Goal: Task Accomplishment & Management: Manage account settings

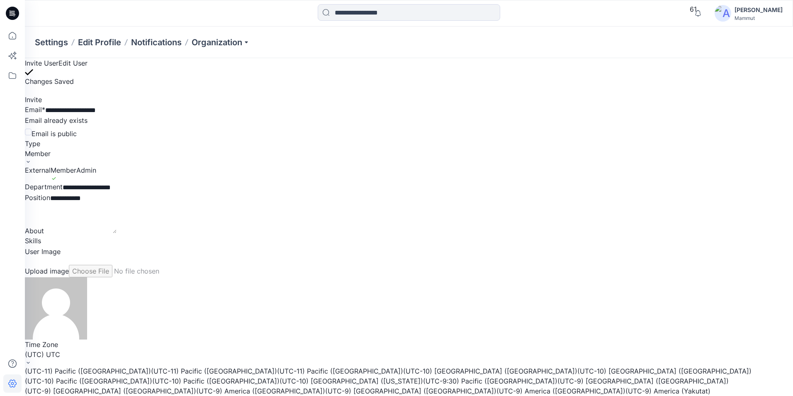
click at [311, 182] on div "**********" at bounding box center [409, 187] width 768 height 11
click at [10, 382] on icon at bounding box center [12, 383] width 8 height 8
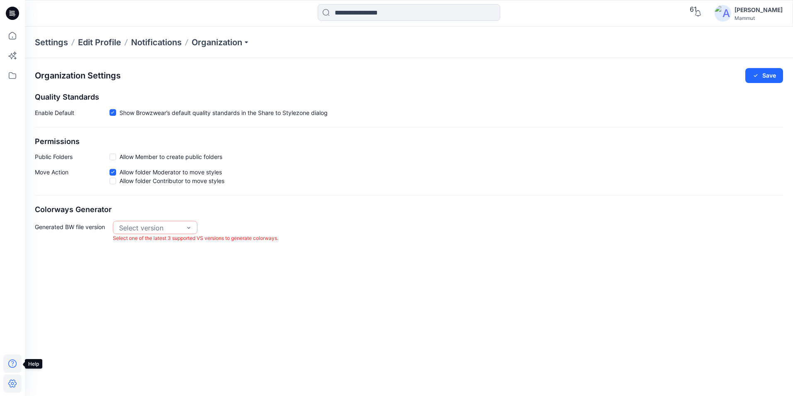
click at [12, 363] on icon at bounding box center [12, 363] width 18 height 18
click at [56, 287] on p "Help Center" at bounding box center [56, 286] width 32 height 9
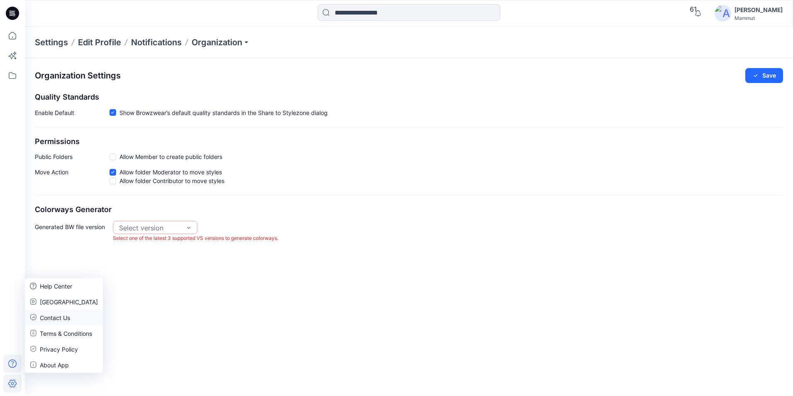
click at [60, 314] on p "Contact Us" at bounding box center [55, 317] width 30 height 9
click at [532, 175] on div "Move Action Allow folder Moderator to move styles Allow folder Contributor to m…" at bounding box center [409, 176] width 748 height 17
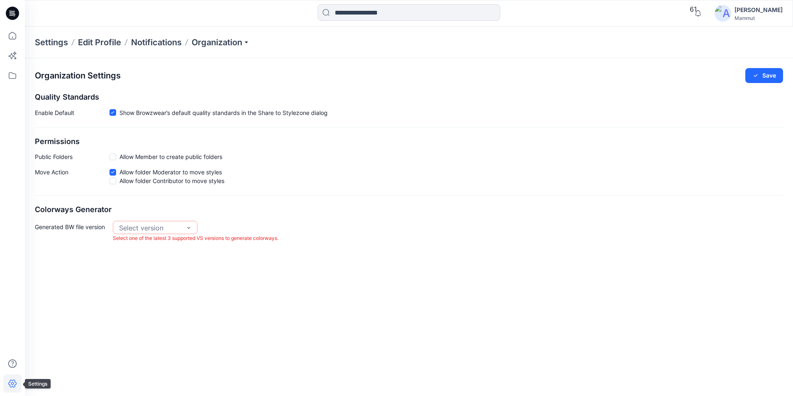
click at [15, 381] on icon at bounding box center [12, 383] width 18 height 18
click at [12, 382] on icon at bounding box center [12, 383] width 18 height 18
click at [7, 382] on icon at bounding box center [12, 383] width 18 height 18
click at [10, 381] on icon at bounding box center [12, 383] width 8 height 8
click at [244, 338] on div "Organization Settings Save Quality Standards Enable Default Show Browzwear’s de…" at bounding box center [409, 227] width 768 height 338
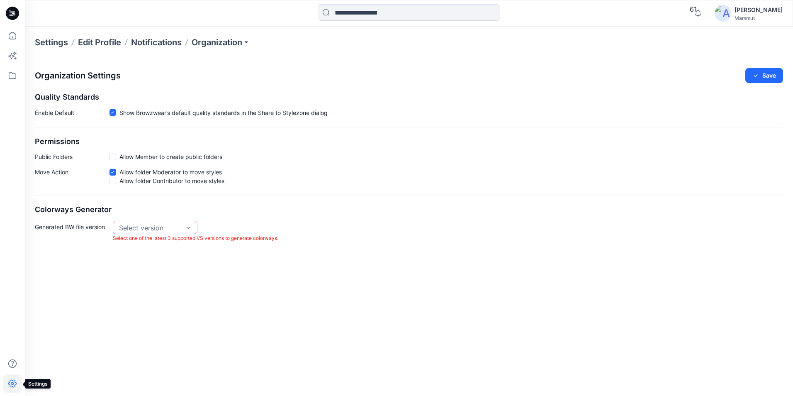
click at [12, 382] on icon at bounding box center [12, 383] width 18 height 18
click at [12, 383] on icon at bounding box center [12, 383] width 18 height 18
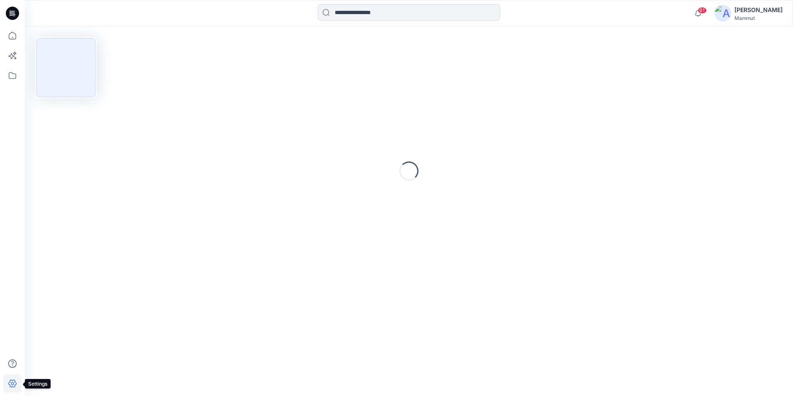
click at [11, 382] on icon at bounding box center [12, 383] width 18 height 18
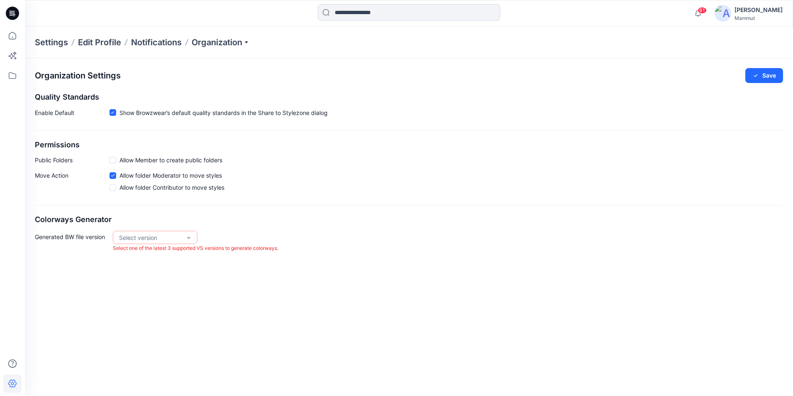
click at [11, 382] on icon at bounding box center [12, 383] width 18 height 18
click at [16, 387] on icon at bounding box center [12, 383] width 18 height 18
click at [773, 72] on button "Save" at bounding box center [764, 75] width 38 height 15
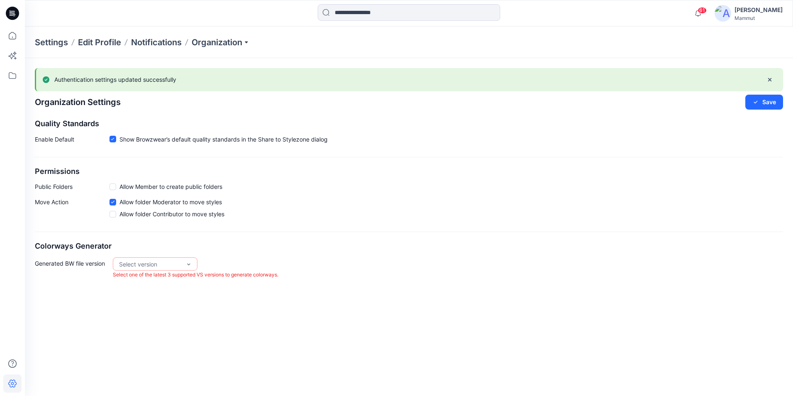
click at [125, 324] on div "Authentication settings updated successfully Organization Settings Save Quality…" at bounding box center [409, 227] width 768 height 338
click at [13, 383] on icon at bounding box center [12, 383] width 18 height 18
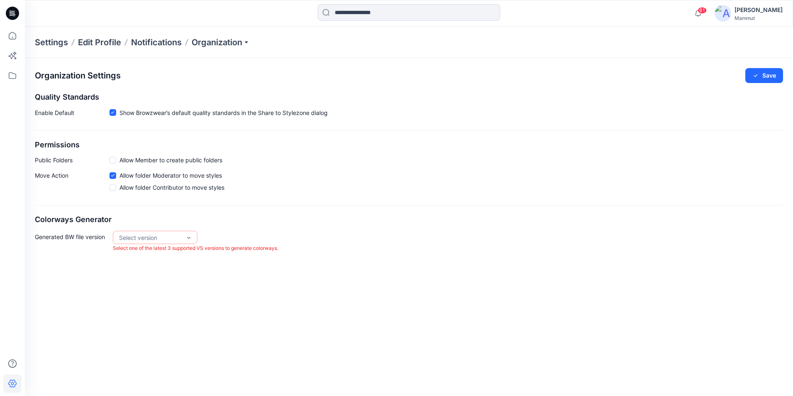
click at [207, 349] on div "Organization Settings Save Quality Standards Enable Default Show Browzwear’s de…" at bounding box center [409, 227] width 768 height 338
click at [153, 269] on div "VS 2025.1" at bounding box center [154, 269] width 81 height 15
click at [765, 76] on button "Save" at bounding box center [764, 75] width 38 height 15
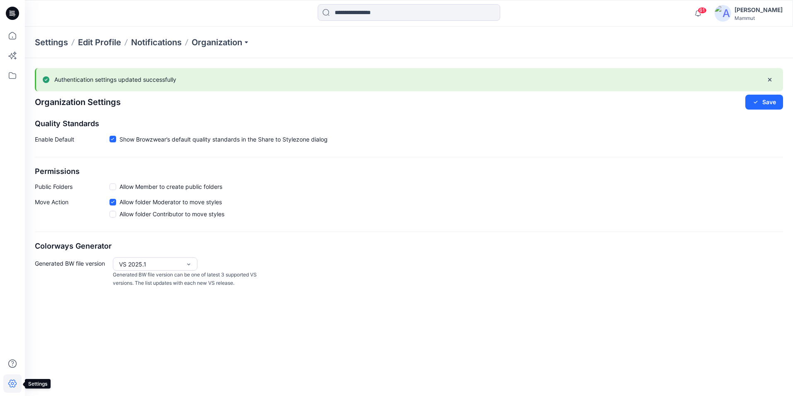
click at [8, 380] on icon at bounding box center [12, 383] width 18 height 18
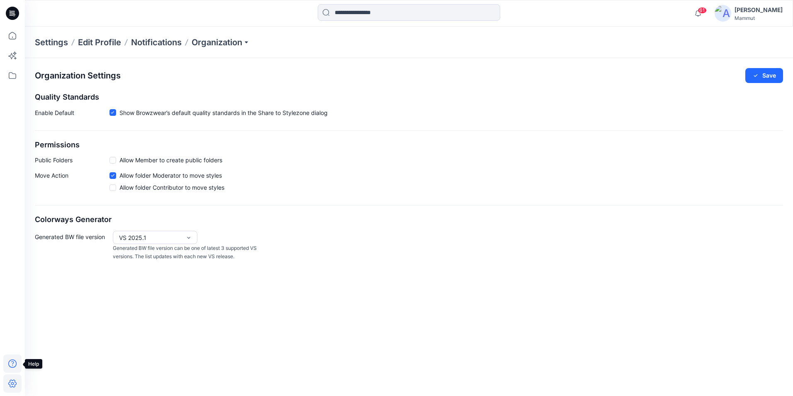
click at [13, 359] on icon at bounding box center [12, 363] width 18 height 18
click at [376, 168] on div "Organization Settings Save Quality Standards Enable Default Show Browzwear’s de…" at bounding box center [409, 164] width 768 height 213
click at [93, 39] on p "Edit Profile" at bounding box center [99, 42] width 43 height 12
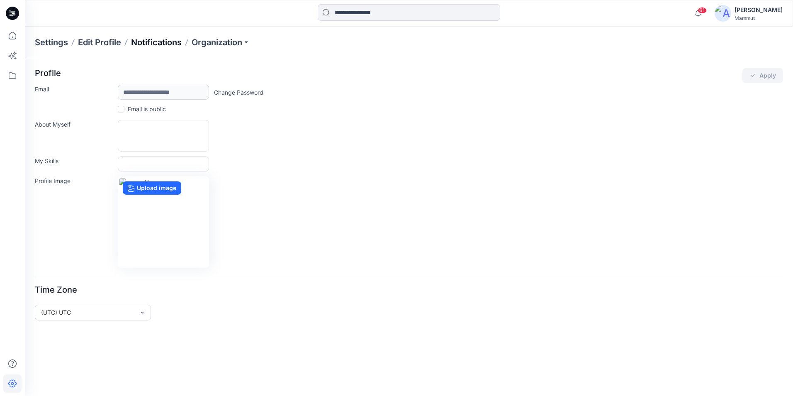
click at [156, 41] on p "Notifications" at bounding box center [156, 42] width 51 height 12
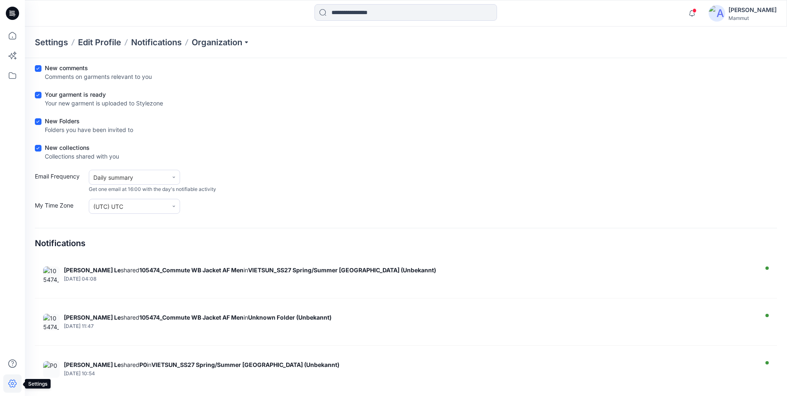
click at [13, 384] on icon at bounding box center [12, 383] width 3 height 3
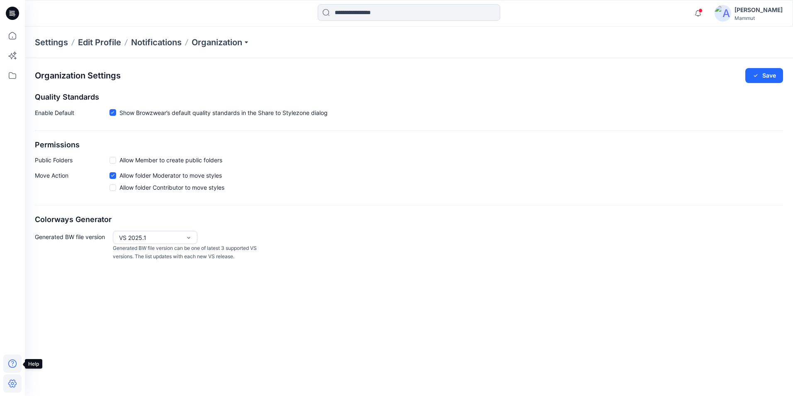
click at [15, 365] on icon at bounding box center [12, 363] width 8 height 8
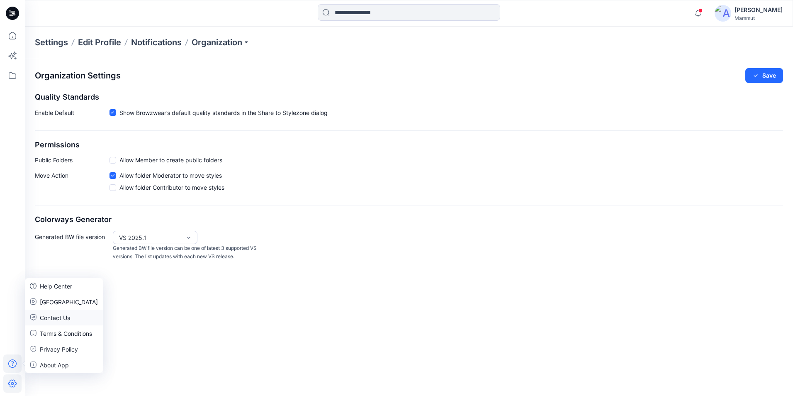
click at [73, 319] on div "Contact Us" at bounding box center [64, 317] width 78 height 16
